Goal: Task Accomplishment & Management: Complete application form

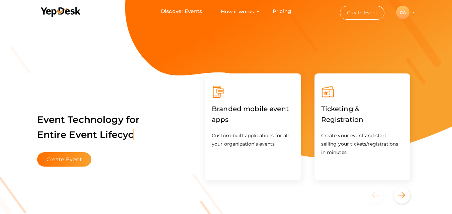
click at [401, 13] on div "CA" at bounding box center [402, 12] width 13 height 13
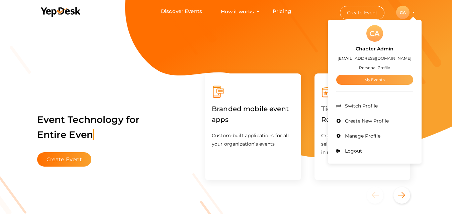
click at [390, 81] on link "My Events" at bounding box center [374, 80] width 77 height 10
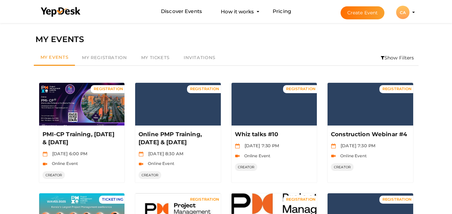
scroll to position [187, 0]
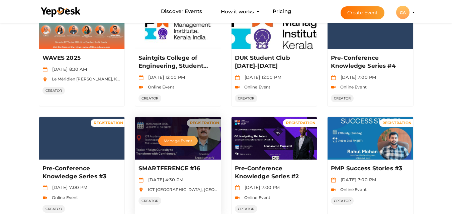
click at [174, 143] on button "Manage Event" at bounding box center [177, 141] width 39 height 10
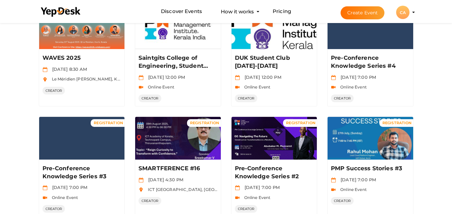
click at [343, 13] on button "Create Event" at bounding box center [362, 12] width 44 height 13
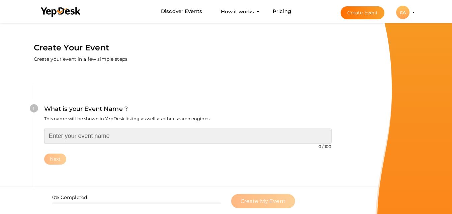
click at [154, 133] on input "text" at bounding box center [187, 136] width 287 height 15
paste input "SMARTFERENCE #16"
type input "SMARTFERENCE #17"
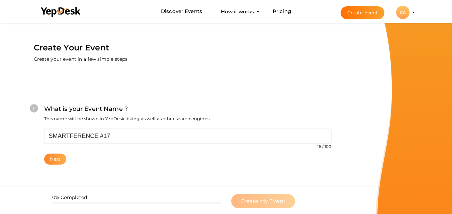
click at [57, 163] on button "Next" at bounding box center [55, 159] width 22 height 11
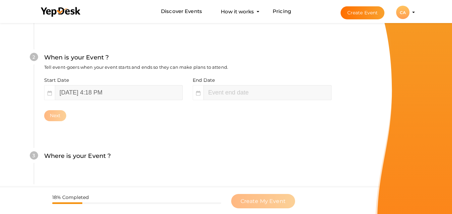
scroll to position [154, 0]
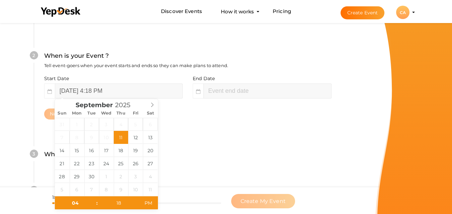
type input "September 11, 2025 6:18 PM"
click at [106, 85] on input "September 11, 2025 4:18 PM" at bounding box center [119, 91] width 128 height 15
type input "September 20, 2025 4:18 PM"
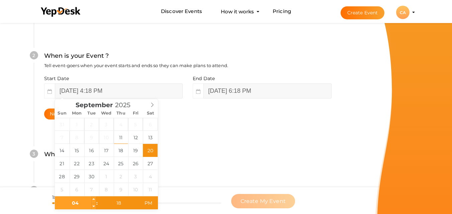
click at [84, 202] on input "04" at bounding box center [75, 203] width 41 height 13
type input "04"
click at [118, 207] on input "18" at bounding box center [118, 203] width 41 height 13
type input "30"
type input "September 20, 2025 4:30 PM"
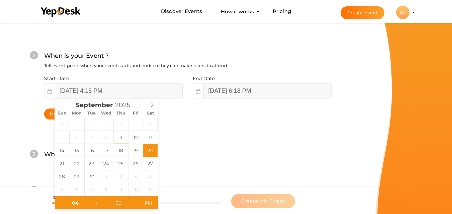
type input "September 20, 2025 6:18 PM"
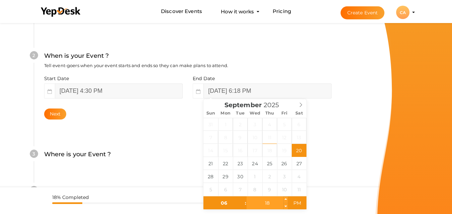
click at [270, 202] on input "18" at bounding box center [266, 203] width 41 height 13
type input "30"
type input "September 20, 2025 6:30 PM"
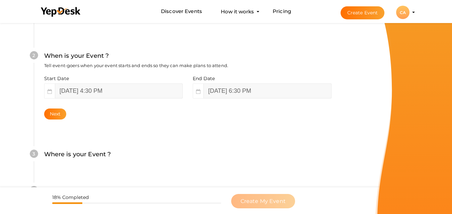
click at [330, 173] on div "3 Where is your Event ? Tell event-goers where your event location is. Venue On…" at bounding box center [187, 158] width 307 height 36
click at [53, 110] on button "Next" at bounding box center [55, 114] width 22 height 11
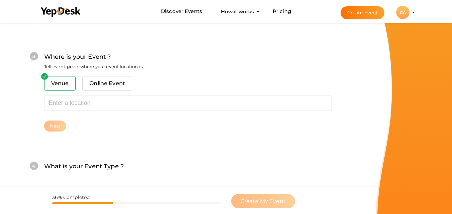
scroll to position [262, 0]
click at [66, 88] on span "Venue" at bounding box center [60, 82] width 32 height 15
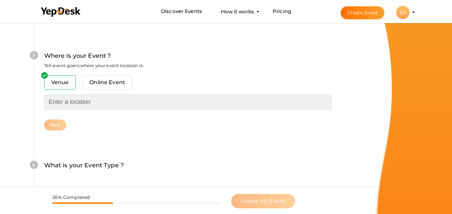
click at [88, 105] on input "text" at bounding box center [187, 102] width 287 height 15
paste input "Hall of Fame, School of Management Studies (SMS), CUSAT, Kochi"
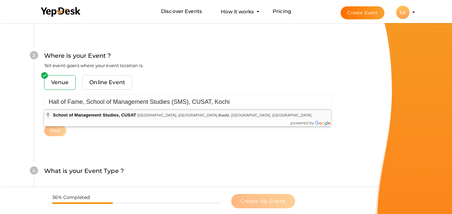
type input "School of Management Studies, CUSAT, University Road, South Kalamassery, Kalama…"
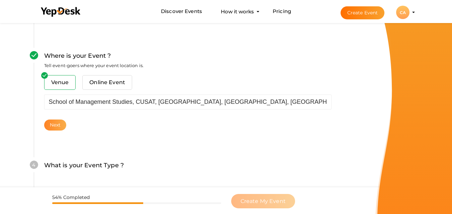
click at [62, 124] on button "Next" at bounding box center [55, 125] width 22 height 11
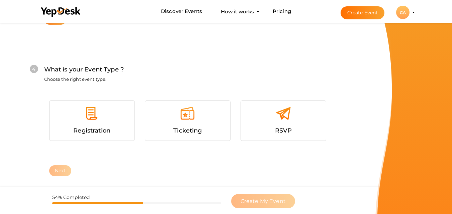
scroll to position [382, 0]
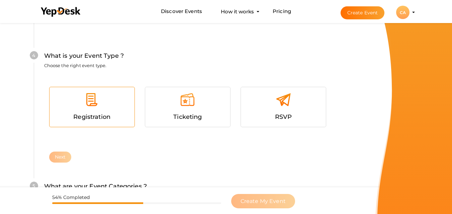
click at [86, 117] on span "Registration" at bounding box center [91, 116] width 37 height 7
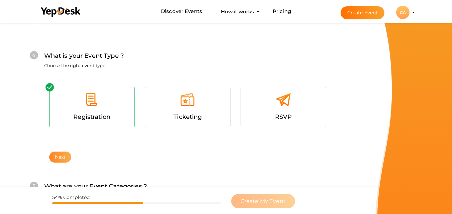
click at [66, 152] on button "Next" at bounding box center [60, 157] width 22 height 11
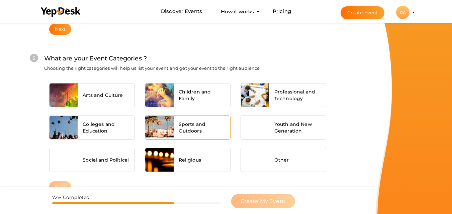
scroll to position [523, 0]
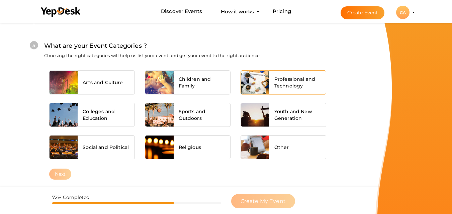
click at [267, 80] on div at bounding box center [255, 82] width 28 height 23
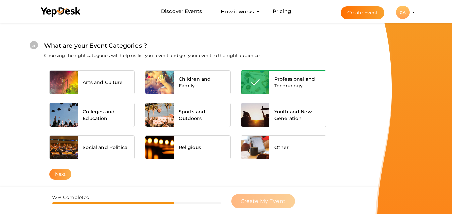
click at [59, 173] on button "Next" at bounding box center [60, 174] width 22 height 11
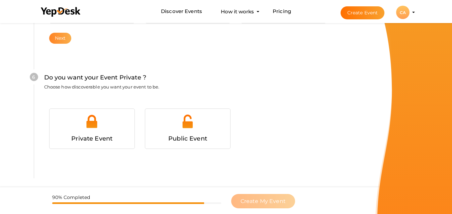
scroll to position [670, 0]
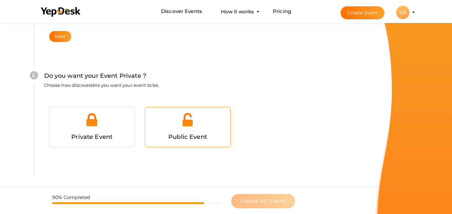
click at [157, 131] on div at bounding box center [187, 122] width 75 height 20
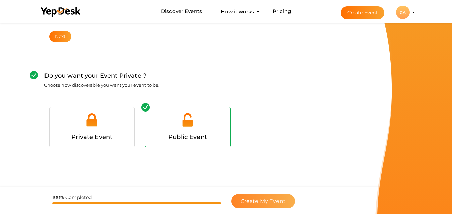
click at [285, 200] on button "Create My Event" at bounding box center [263, 201] width 64 height 14
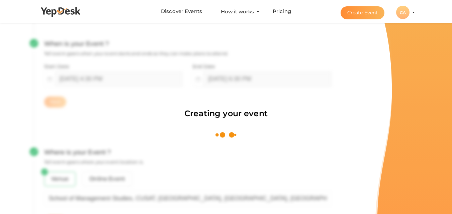
scroll to position [100, 0]
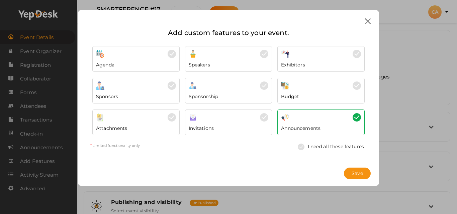
click at [369, 21] on icon at bounding box center [368, 21] width 6 height 6
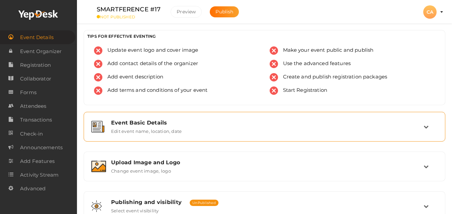
click at [146, 132] on label "Edit event name, location, date" at bounding box center [146, 130] width 71 height 8
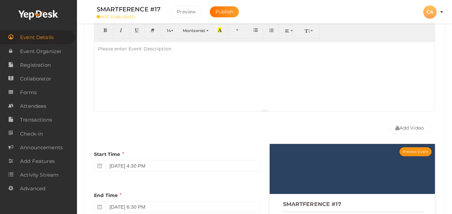
scroll to position [173, 0]
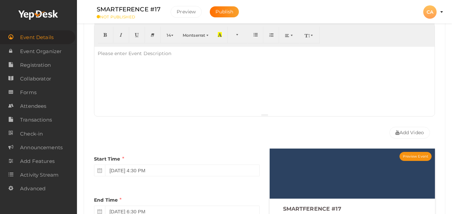
click at [311, 61] on div at bounding box center [264, 80] width 340 height 67
paste div
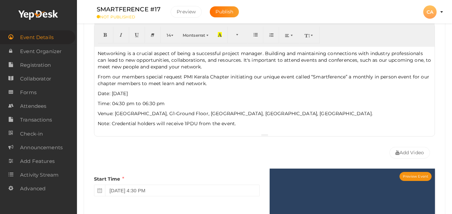
click at [102, 95] on p "Date: [DATE]" at bounding box center [264, 93] width 333 height 7
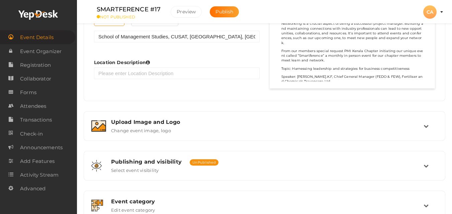
scroll to position [454, 0]
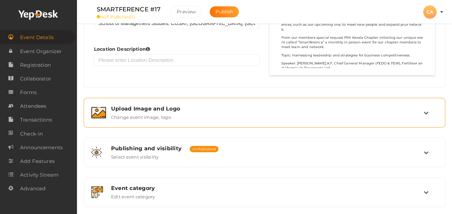
click at [323, 121] on div "Upload Image and Logo Change event image, logo" at bounding box center [264, 113] width 354 height 22
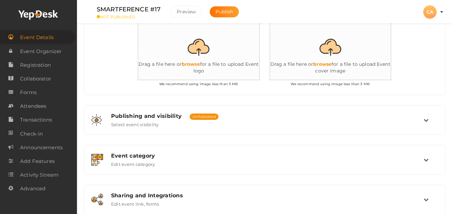
scroll to position [180, 0]
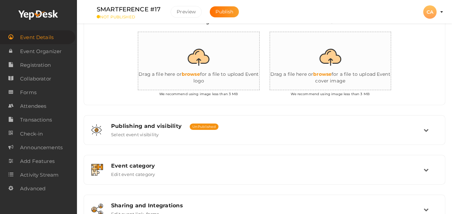
click at [325, 75] on input "file" at bounding box center [337, 61] width 134 height 58
type input "C:\fakepath\WhatsApp Image 2025-09-11 at 15.39.33 (1).jpeg"
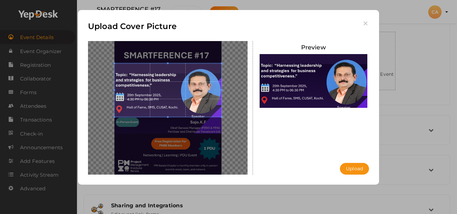
drag, startPoint x: 164, startPoint y: 96, endPoint x: 167, endPoint y: 73, distance: 23.3
click at [167, 73] on span at bounding box center [167, 90] width 107 height 53
click at [348, 168] on button "Upload" at bounding box center [354, 169] width 29 height 12
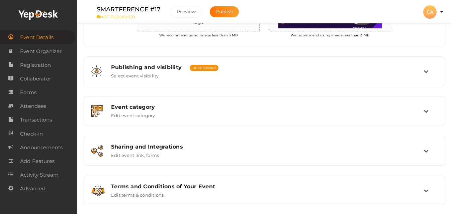
scroll to position [247, 0]
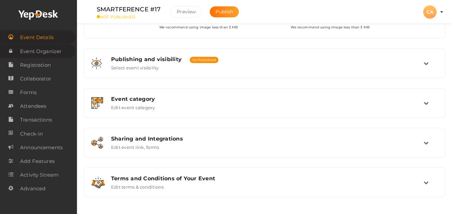
click at [44, 48] on span "Event Organizer" at bounding box center [40, 51] width 41 height 13
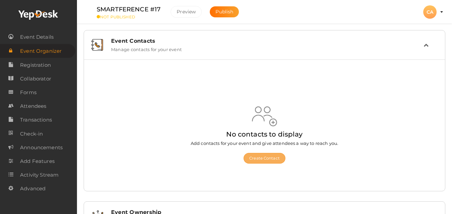
click at [258, 157] on button "Create Contact" at bounding box center [264, 158] width 42 height 11
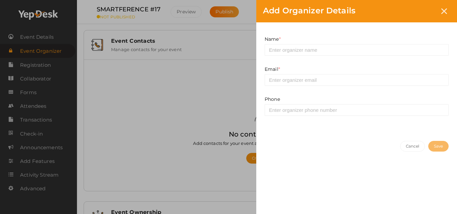
click at [38, 66] on div "Add Organizer Details Name * This field is Required. Email * This field is Requ…" at bounding box center [228, 107] width 457 height 214
click at [443, 11] on icon at bounding box center [444, 11] width 6 height 6
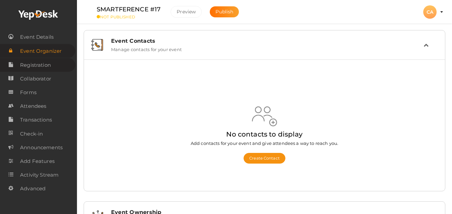
click at [46, 64] on span "Registration" at bounding box center [35, 64] width 31 height 13
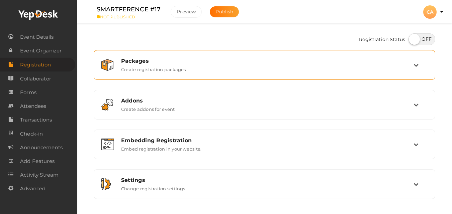
click at [132, 73] on div "Packages Create registration packages" at bounding box center [264, 65] width 334 height 22
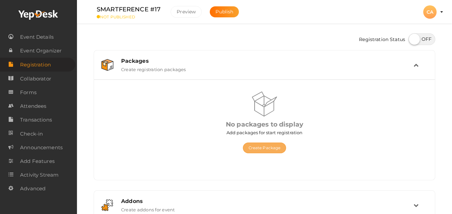
click at [269, 152] on button "Create Package" at bounding box center [264, 148] width 43 height 11
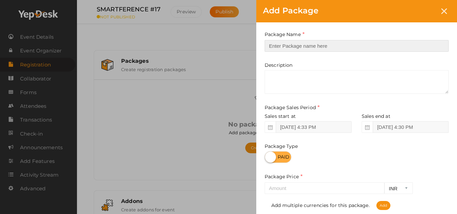
click at [275, 45] on input "text" at bounding box center [356, 46] width 184 height 12
type input "PMIK Member"
click at [290, 173] on label "Package Price" at bounding box center [283, 177] width 38 height 8
click at [286, 162] on label at bounding box center [277, 157] width 27 height 12
click at [269, 157] on input "checkbox" at bounding box center [266, 155] width 4 height 4
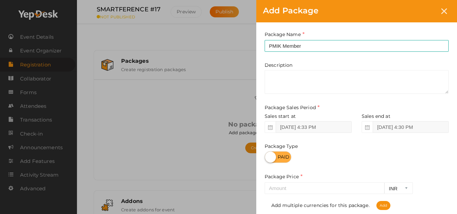
checkbox input "true"
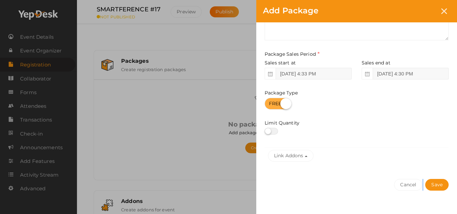
scroll to position [63, 0]
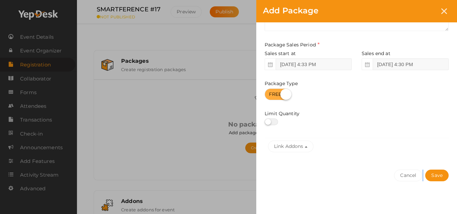
drag, startPoint x: 452, startPoint y: 166, endPoint x: 448, endPoint y: 210, distance: 44.3
click at [448, 210] on div "Package Name PMIK Member This field is Required. Package Name already used. Des…" at bounding box center [356, 88] width 201 height 256
click at [440, 173] on button "Save" at bounding box center [436, 176] width 23 height 12
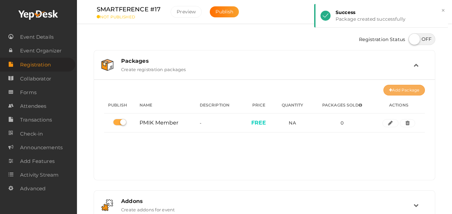
click at [412, 86] on button "Add Package" at bounding box center [403, 90] width 41 height 11
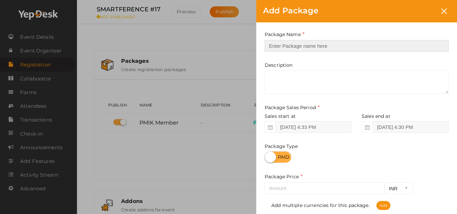
click at [338, 44] on input "text" at bounding box center [356, 46] width 184 height 12
type input "Non-members"
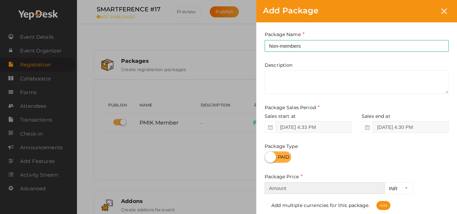
click at [296, 186] on input "number" at bounding box center [324, 188] width 120 height 12
type input "100"
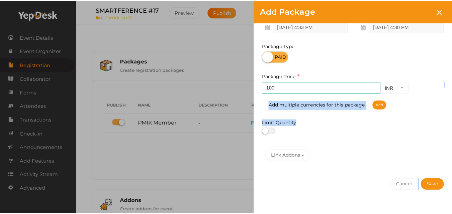
scroll to position [110, 0]
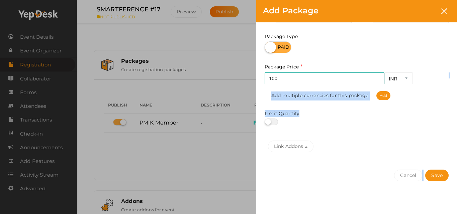
drag, startPoint x: 455, startPoint y: 183, endPoint x: 454, endPoint y: 211, distance: 28.1
click at [451, 211] on div "Package Name Non-members This field is Required. Package Name already used. Des…" at bounding box center [356, 63] width 201 height 303
click at [442, 170] on button "Save" at bounding box center [436, 176] width 23 height 12
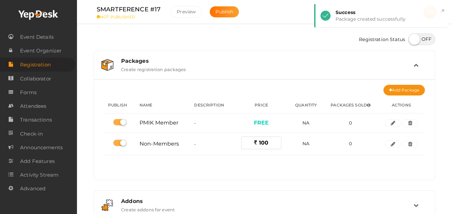
click at [427, 42] on label at bounding box center [421, 39] width 27 height 12
click at [412, 39] on input "checkbox" at bounding box center [410, 37] width 4 height 4
checkbox input "true"
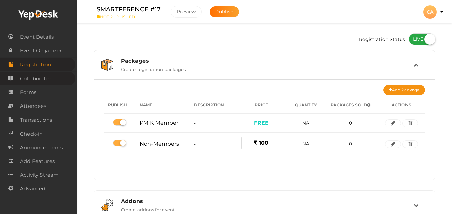
click at [46, 77] on span "Collaborator" at bounding box center [35, 78] width 31 height 13
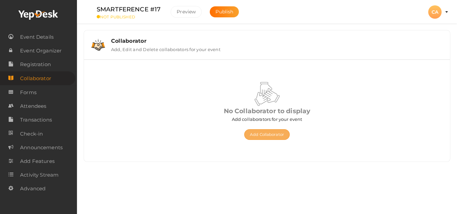
click at [255, 133] on button "Add Collaborator" at bounding box center [266, 134] width 45 height 11
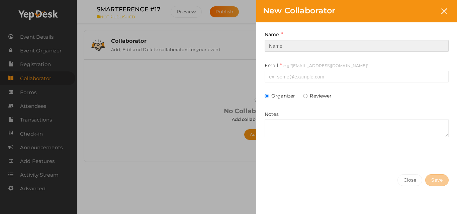
click at [274, 49] on input at bounding box center [356, 46] width 184 height 12
type input "v"
type input "Arun K.R"
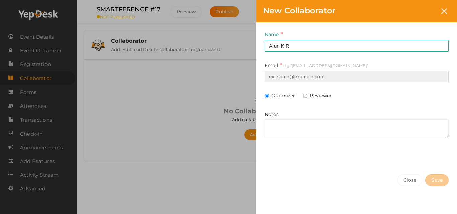
click at [277, 74] on input at bounding box center [356, 77] width 184 height 12
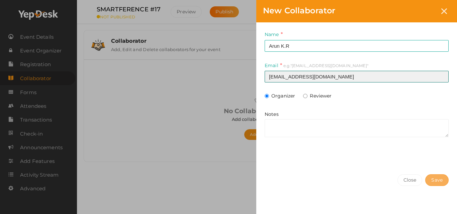
type input "vp-membership@pmikerala.org"
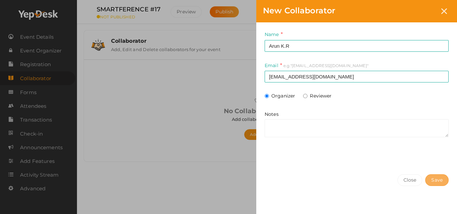
click at [436, 180] on span "Save" at bounding box center [436, 180] width 11 height 7
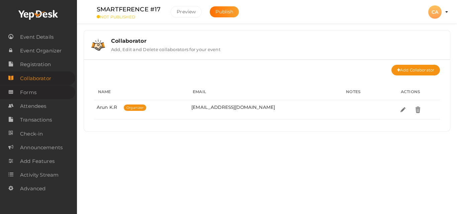
click at [55, 91] on link "Forms" at bounding box center [37, 93] width 75 height 14
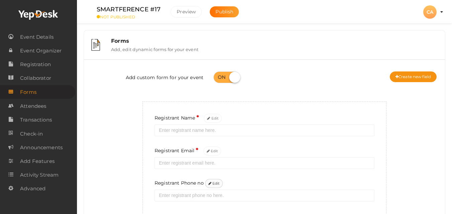
click at [208, 183] on icon at bounding box center [209, 184] width 3 height 4
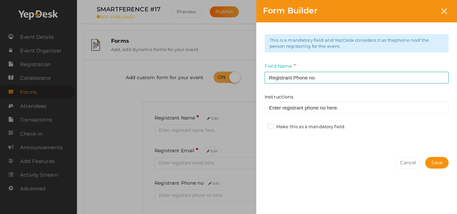
click at [282, 125] on label "Make this as a mandatory field." at bounding box center [306, 127] width 77 height 7
click at [261, 125] on input "Make this as a mandatory field." at bounding box center [261, 125] width 0 height 0
click at [432, 166] on button "Save" at bounding box center [436, 163] width 23 height 12
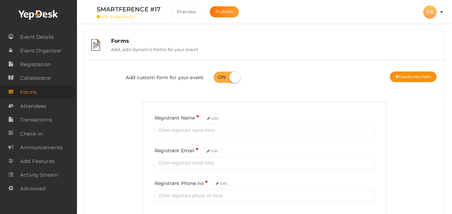
scroll to position [41, 0]
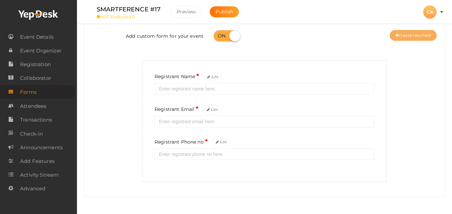
click at [422, 34] on button "Create new field" at bounding box center [412, 35] width 47 height 11
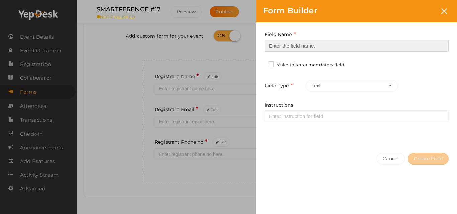
click at [282, 41] on input at bounding box center [356, 46] width 184 height 12
paste input "Are you newly joined to PMI Kerala Chapter (Less than 6 months)?"
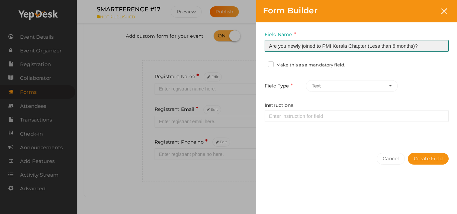
type input "Are you newly joined to PMI Kerala Chapter (Less than 6 months)?"
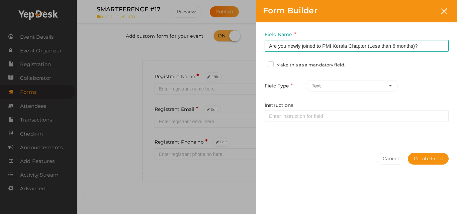
click at [273, 64] on label "Make this as a mandatory field." at bounding box center [306, 65] width 77 height 7
click at [261, 63] on input "Make this as a mandatory field." at bounding box center [261, 63] width 0 height 0
click at [388, 89] on button "Text" at bounding box center [351, 86] width 92 height 12
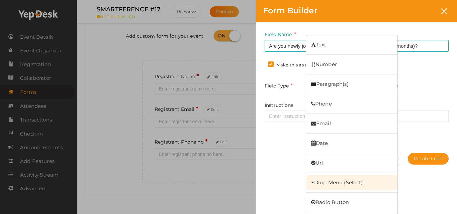
click at [348, 188] on link "Drop Menu (Select)" at bounding box center [351, 182] width 91 height 15
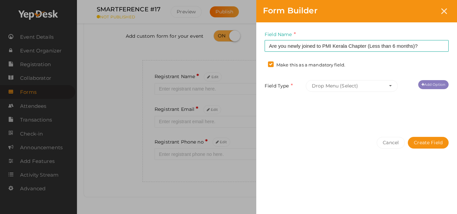
click at [435, 85] on link "Add Option" at bounding box center [433, 84] width 30 height 9
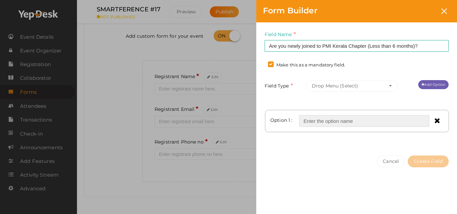
click at [395, 123] on input "text" at bounding box center [364, 121] width 130 height 12
type input "Yes"
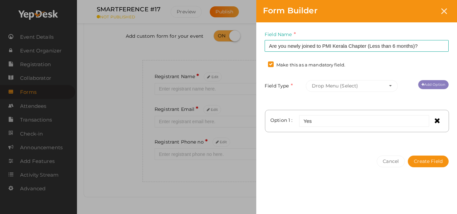
click at [440, 87] on link "Add Option" at bounding box center [433, 84] width 30 height 9
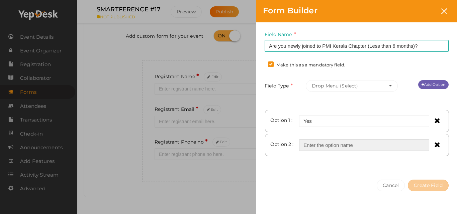
click at [365, 149] on input "text" at bounding box center [364, 145] width 130 height 12
type input "No"
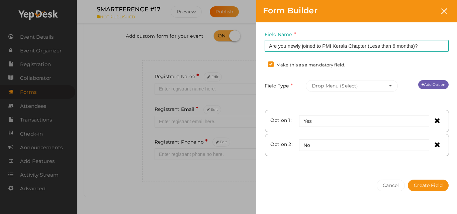
drag, startPoint x: 455, startPoint y: 185, endPoint x: 452, endPoint y: 214, distance: 28.5
click at [451, 214] on div "Cancel Create Field" at bounding box center [356, 199] width 201 height 52
drag, startPoint x: 452, startPoint y: 178, endPoint x: 454, endPoint y: 212, distance: 33.8
click at [451, 212] on div "Cancel Create Field" at bounding box center [356, 199] width 201 height 52
click at [425, 185] on button "Create Field" at bounding box center [427, 186] width 41 height 12
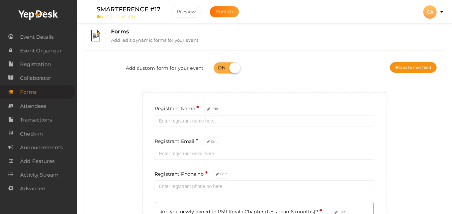
scroll to position [0, 0]
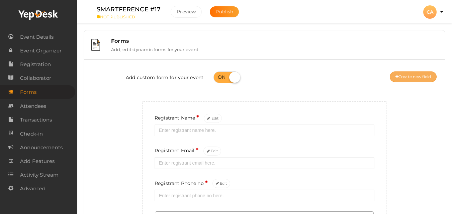
click at [414, 80] on button "Create new field" at bounding box center [412, 77] width 47 height 11
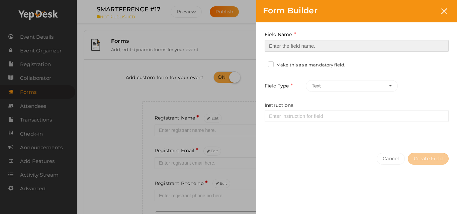
click at [400, 45] on input at bounding box center [356, 46] width 184 height 12
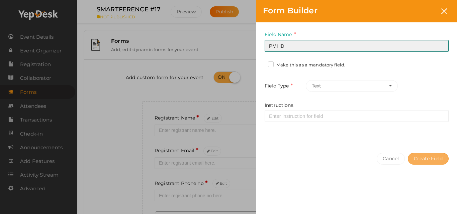
type input "PMI ID"
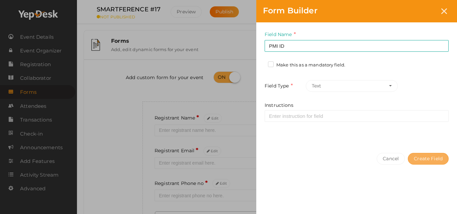
click at [438, 158] on button "Create Field" at bounding box center [427, 159] width 41 height 12
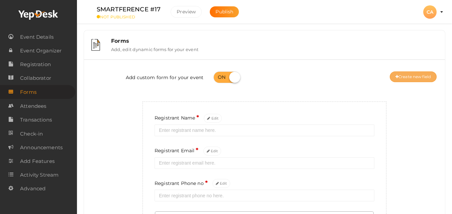
click at [410, 81] on button "Create new field" at bounding box center [412, 77] width 47 height 11
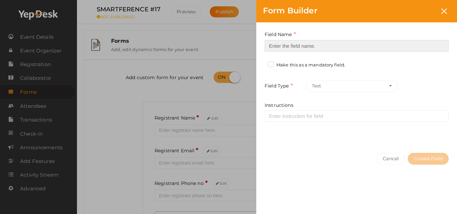
click at [397, 50] on input at bounding box center [356, 46] width 184 height 12
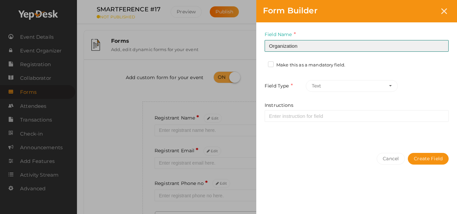
type input "Organization"
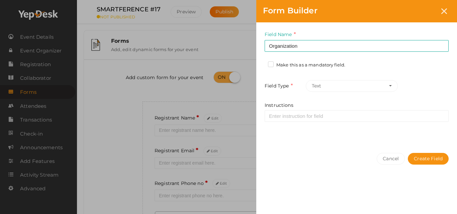
click at [311, 62] on label "Make this as a mandatory field." at bounding box center [306, 65] width 77 height 7
click at [261, 63] on input "Make this as a mandatory field." at bounding box center [261, 63] width 0 height 0
click at [429, 156] on button "Create Field" at bounding box center [427, 159] width 41 height 12
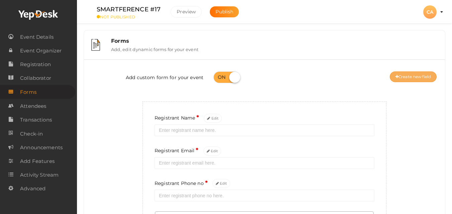
click at [405, 77] on button "Create new field" at bounding box center [412, 77] width 47 height 11
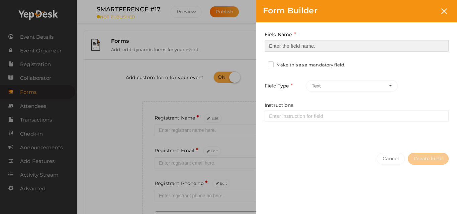
click at [389, 51] on input at bounding box center [356, 46] width 184 height 12
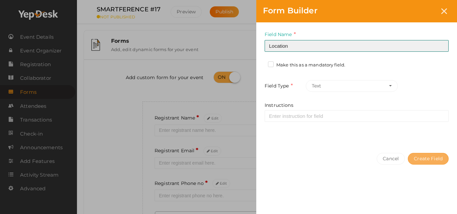
type input "Location"
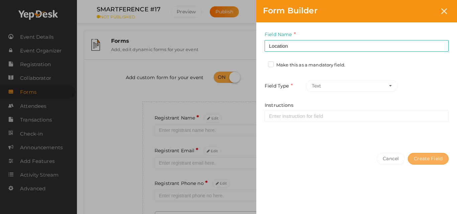
click at [424, 156] on button "Create Field" at bounding box center [427, 159] width 41 height 12
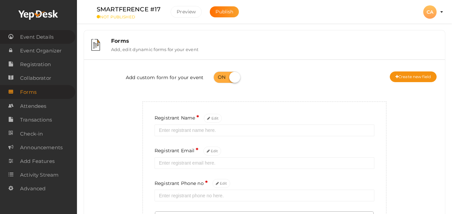
click at [50, 41] on span "Event Details" at bounding box center [36, 36] width 33 height 13
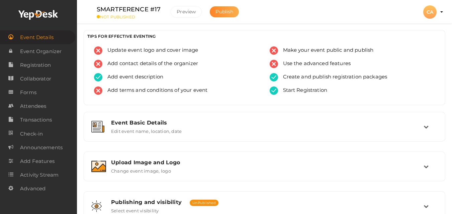
click at [216, 13] on span "Publish" at bounding box center [224, 12] width 18 height 6
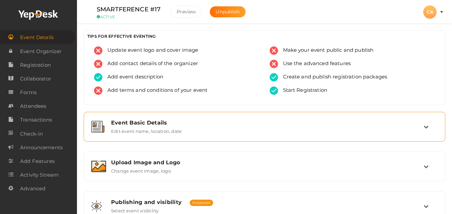
click at [160, 137] on div "Event Basic Details Edit event name, location, date" at bounding box center [264, 127] width 354 height 22
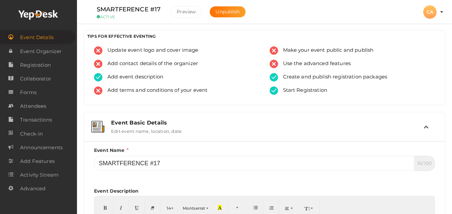
scroll to position [187, 0]
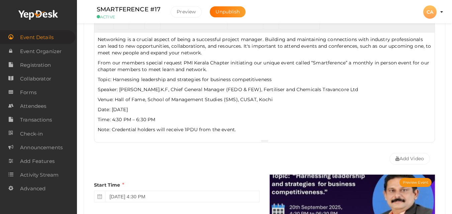
click at [98, 43] on p "Networking is a crucial aspect of being a successful project manager. Building …" at bounding box center [264, 46] width 333 height 20
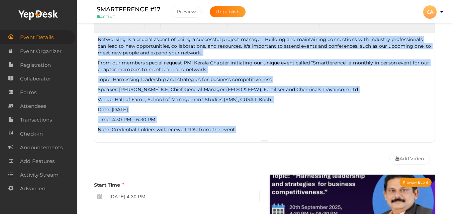
copy div "Networking is a crucial aspect of being a successful project manager. Building …"
click at [38, 64] on span "Registration" at bounding box center [35, 64] width 31 height 13
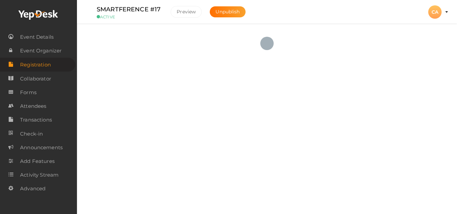
checkbox input "true"
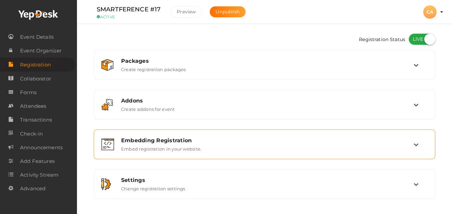
click at [159, 143] on div "Embedding Registration" at bounding box center [267, 140] width 292 height 6
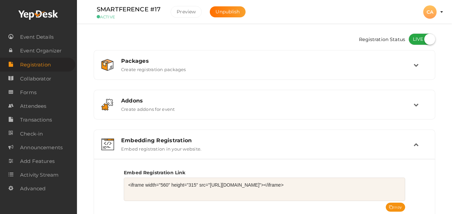
click at [175, 184] on textarea "<iframe width="560" height="315" src="https://www.yepdesk.com/embed/open-regist…" at bounding box center [264, 189] width 281 height 23
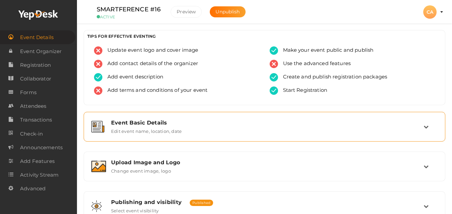
click at [179, 118] on div "Event Basic Details Edit event name, location, date" at bounding box center [264, 127] width 354 height 22
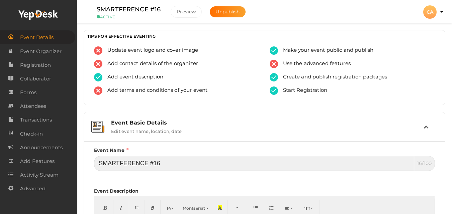
click at [197, 167] on input "SMARTFERENCE #16" at bounding box center [254, 163] width 320 height 15
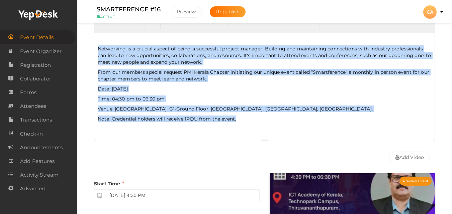
drag, startPoint x: 98, startPoint y: 48, endPoint x: 250, endPoint y: 117, distance: 166.8
click at [250, 117] on div "Networking is a crucial aspect of being a successful project manager. Building …" at bounding box center [264, 86] width 340 height 106
copy div "Networking is a crucial aspect of being a successful project manager. Building …"
click at [39, 64] on span "Registration" at bounding box center [35, 64] width 31 height 13
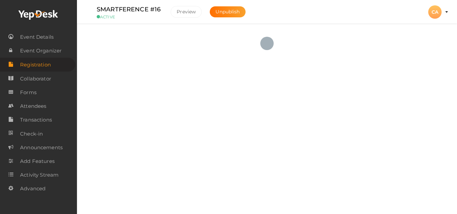
checkbox input "true"
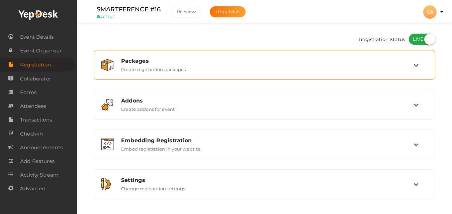
click at [227, 57] on div "Packages Create registration packages" at bounding box center [264, 65] width 334 height 22
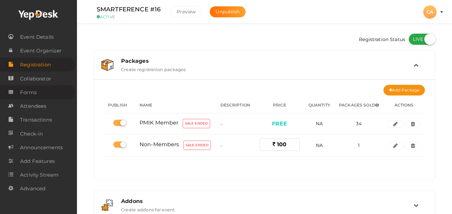
click at [33, 89] on span "Forms" at bounding box center [28, 92] width 16 height 13
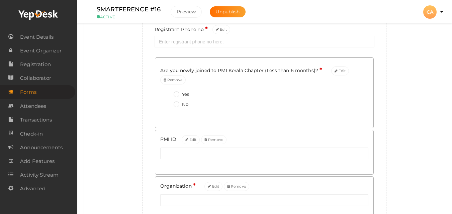
scroll to position [151, 0]
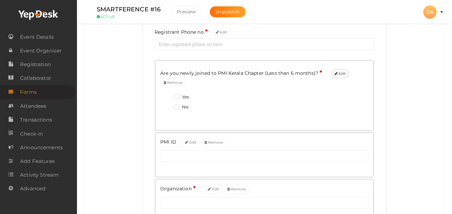
click at [339, 73] on button "Edit" at bounding box center [340, 73] width 18 height 9
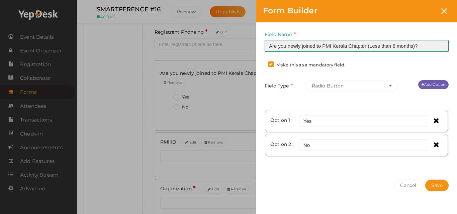
click at [337, 42] on input "Are you newly joined to PMI Kerala Chapter (Less than 6 months)?" at bounding box center [356, 46] width 184 height 12
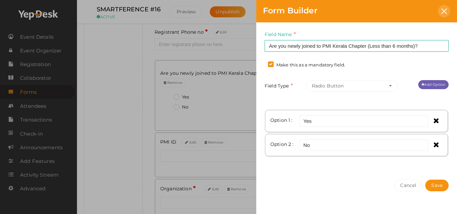
click at [439, 11] on div at bounding box center [443, 11] width 12 height 12
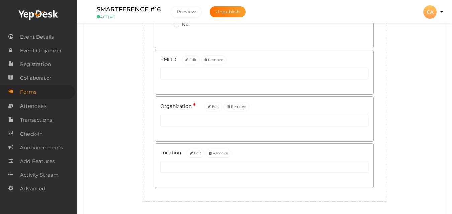
scroll to position [254, 0]
